Goal: Share content

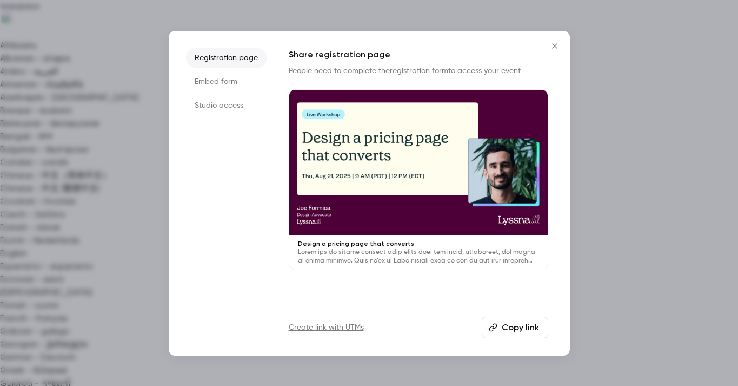
click at [499, 323] on button "Copy link" at bounding box center [515, 327] width 67 height 22
click at [514, 328] on button "Copy link" at bounding box center [515, 327] width 67 height 22
